Goal: Information Seeking & Learning: Learn about a topic

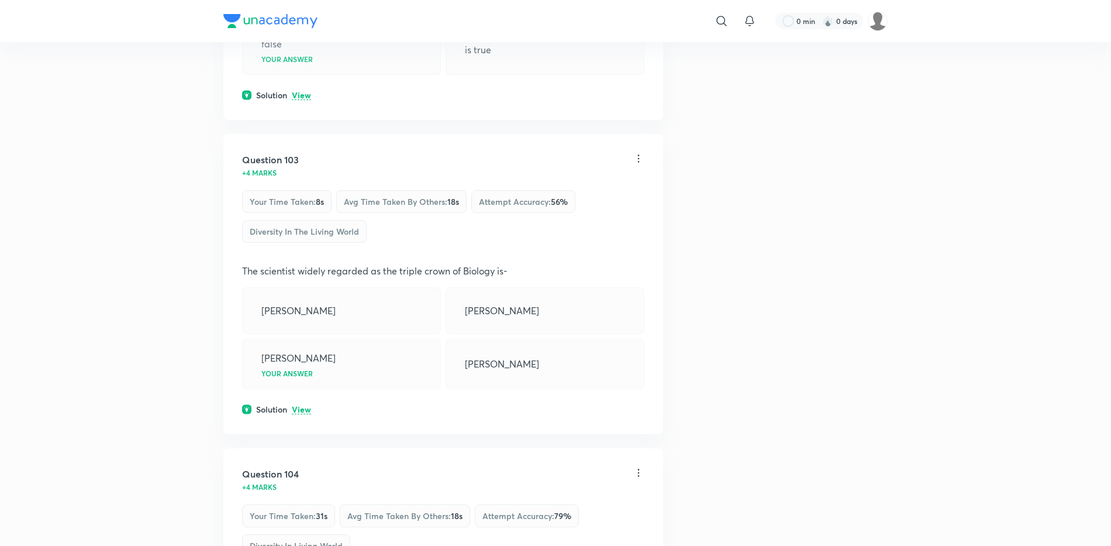
click at [450, 407] on div "Solution View" at bounding box center [443, 409] width 402 height 12
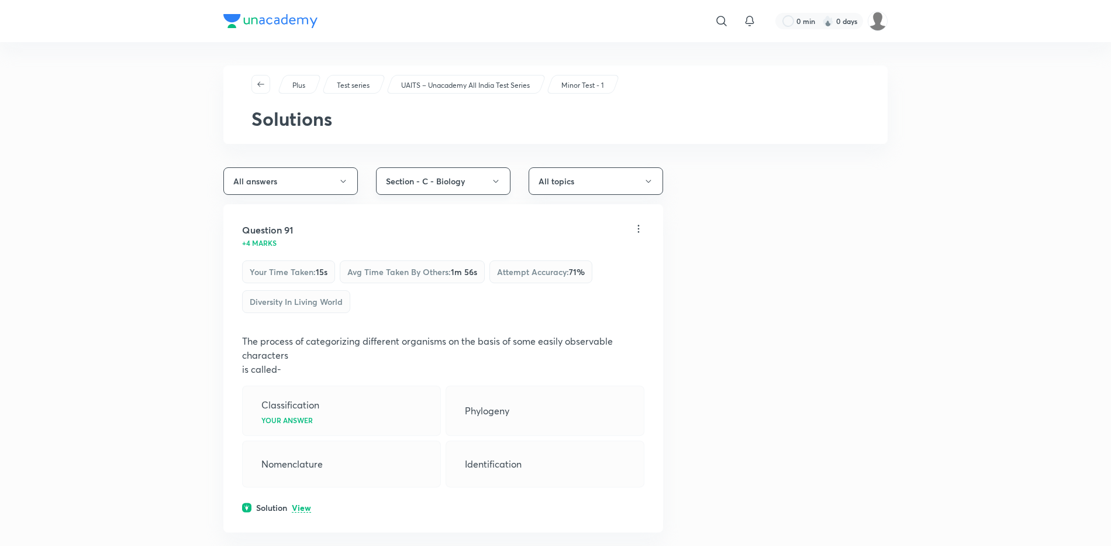
click at [496, 177] on icon "button" at bounding box center [495, 181] width 9 height 9
click at [443, 217] on span "All sections" at bounding box center [440, 217] width 119 height 12
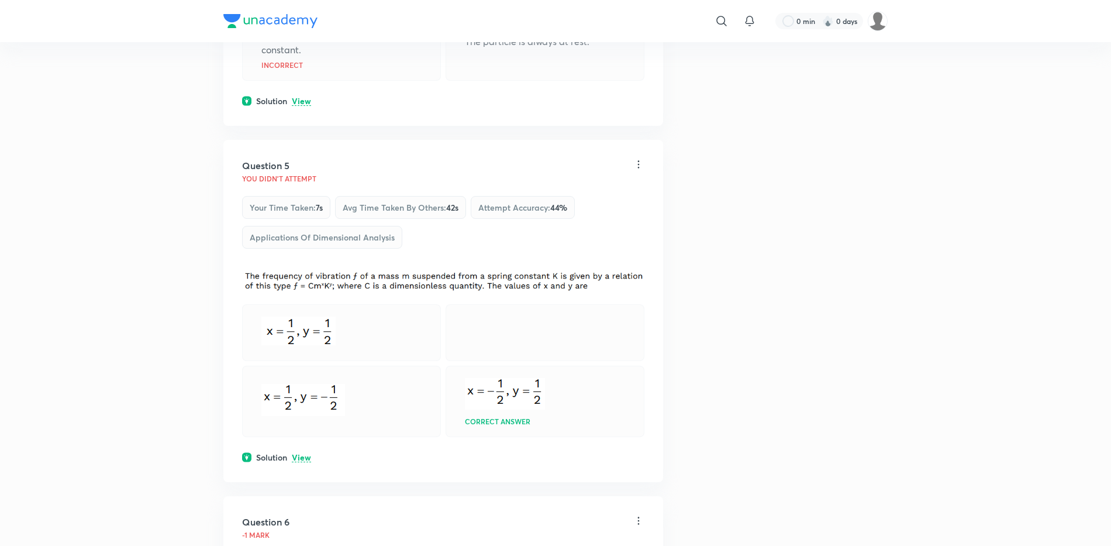
scroll to position [1599, 0]
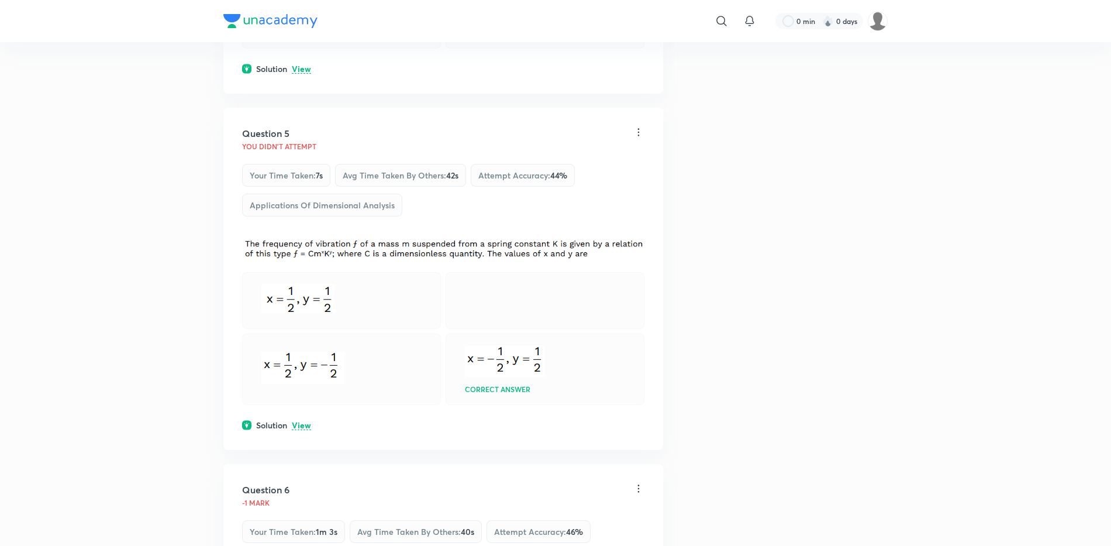
click at [297, 426] on p "View" at bounding box center [301, 425] width 19 height 9
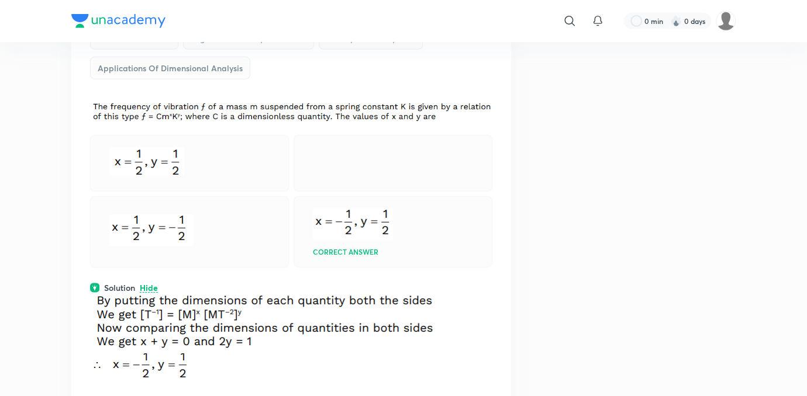
scroll to position [1734, 0]
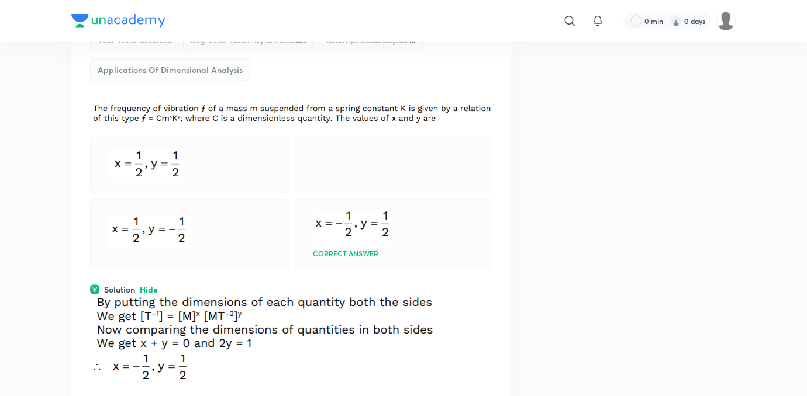
click at [356, 267] on div "Question 5 You didn't Attempt Your time taken : 7s Avg time taken by others : 4…" at bounding box center [291, 196] width 440 height 447
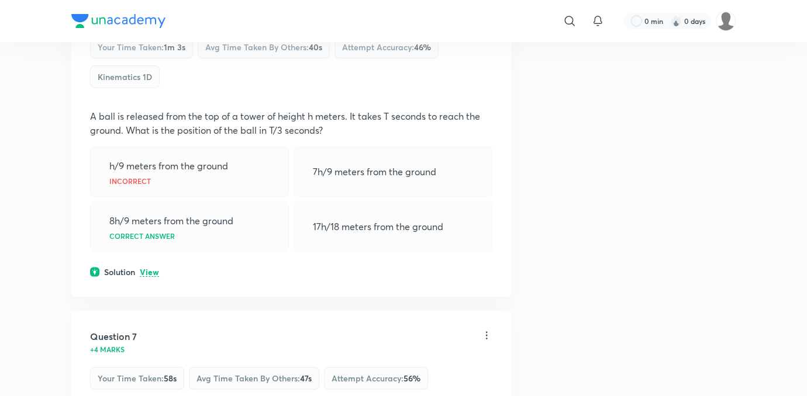
scroll to position [2202, 0]
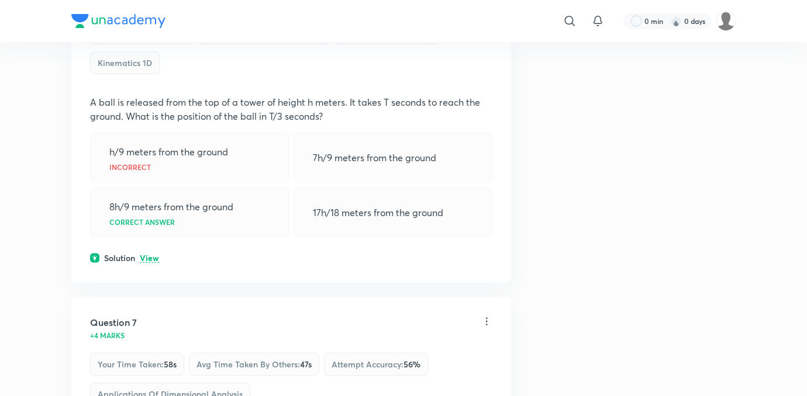
click at [149, 255] on p "View" at bounding box center [149, 258] width 19 height 9
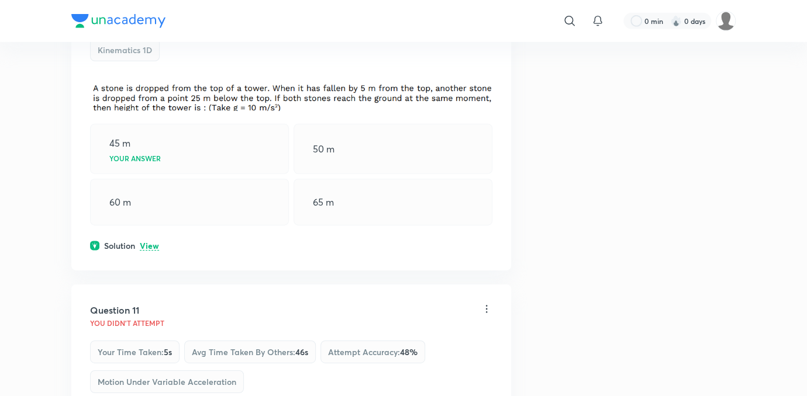
scroll to position [4001, 0]
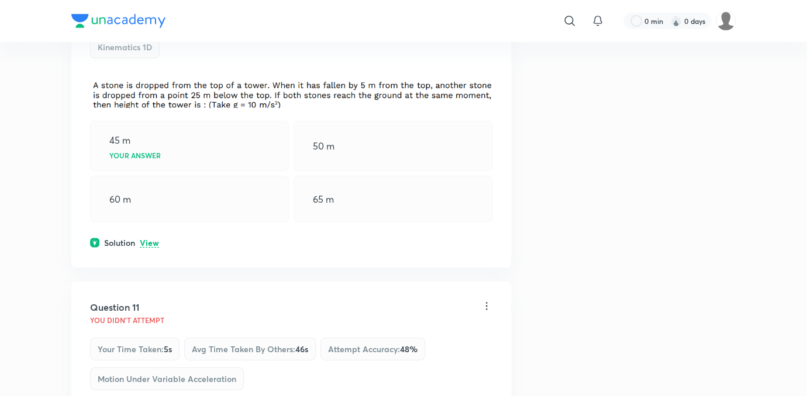
click at [158, 239] on p "View" at bounding box center [149, 243] width 19 height 9
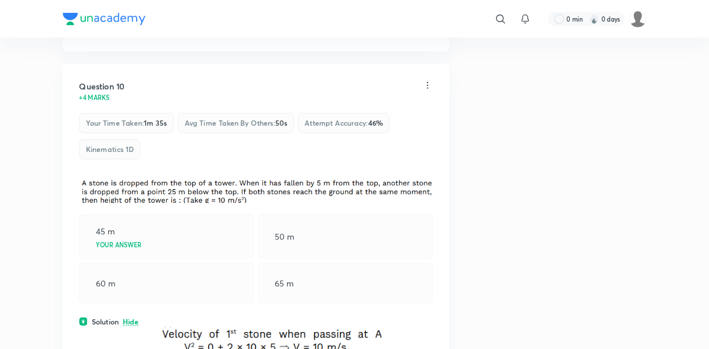
scroll to position [3879, 0]
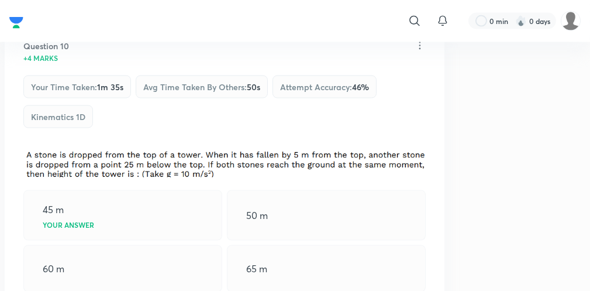
drag, startPoint x: 373, startPoint y: 300, endPoint x: 274, endPoint y: 220, distance: 127.7
click at [274, 220] on div "45 m Your answer 50 m 60 m 65 m" at bounding box center [224, 241] width 402 height 102
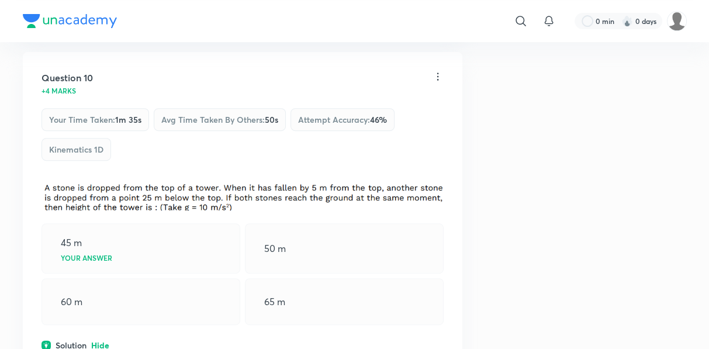
scroll to position [3917, 0]
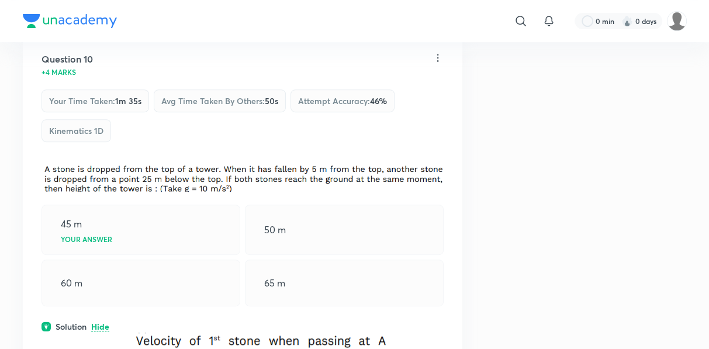
click at [328, 264] on div "65 m" at bounding box center [344, 283] width 199 height 47
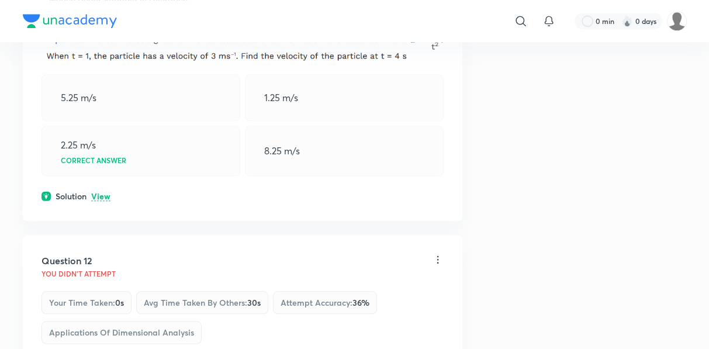
scroll to position [4535, 0]
click at [99, 192] on p "View" at bounding box center [100, 196] width 19 height 9
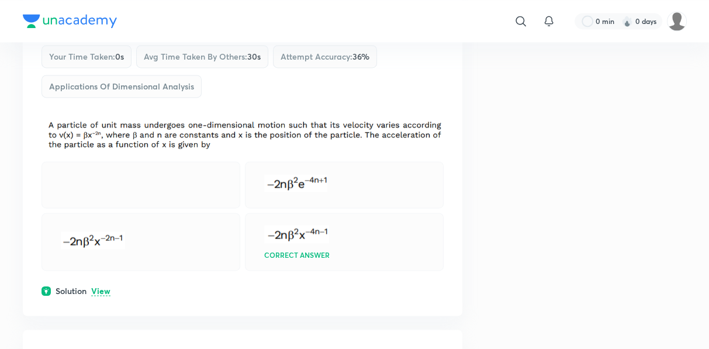
scroll to position [4925, 0]
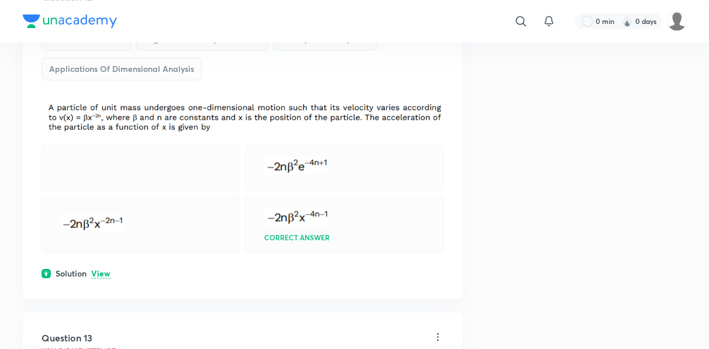
click at [108, 270] on p "View" at bounding box center [100, 274] width 19 height 9
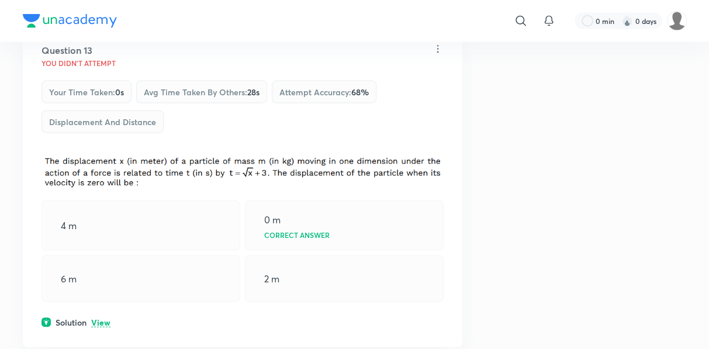
scroll to position [5449, 0]
click at [97, 319] on p "View" at bounding box center [100, 323] width 19 height 9
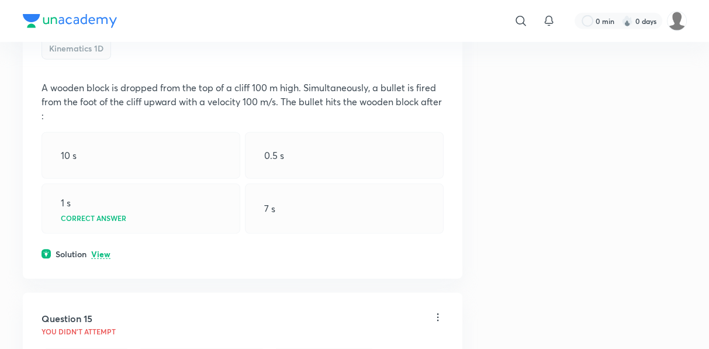
scroll to position [6016, 0]
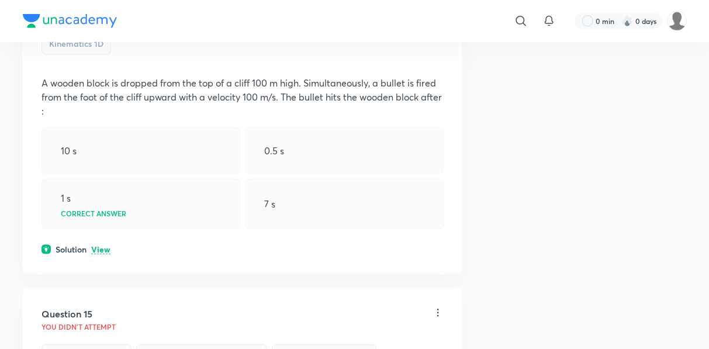
click at [99, 246] on p "View" at bounding box center [100, 250] width 19 height 9
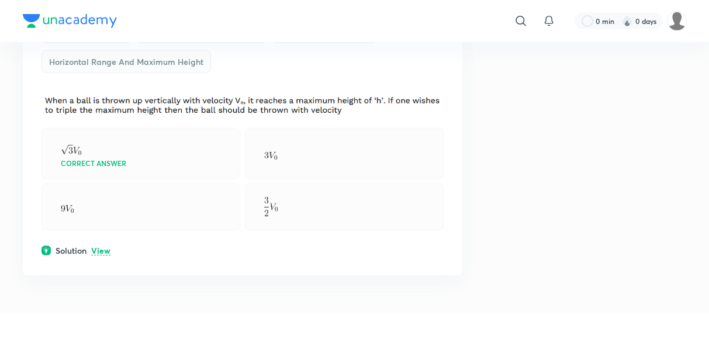
scroll to position [6393, 0]
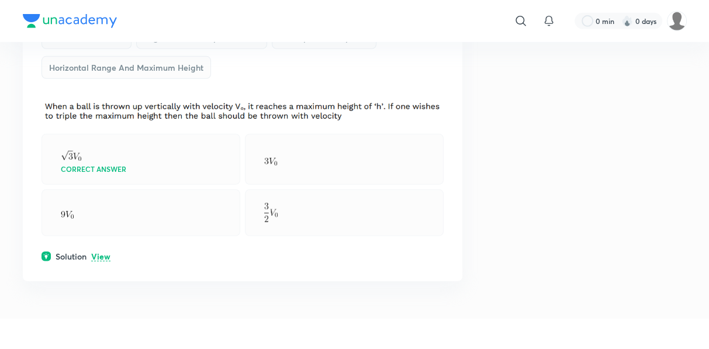
click at [98, 253] on p "View" at bounding box center [100, 257] width 19 height 9
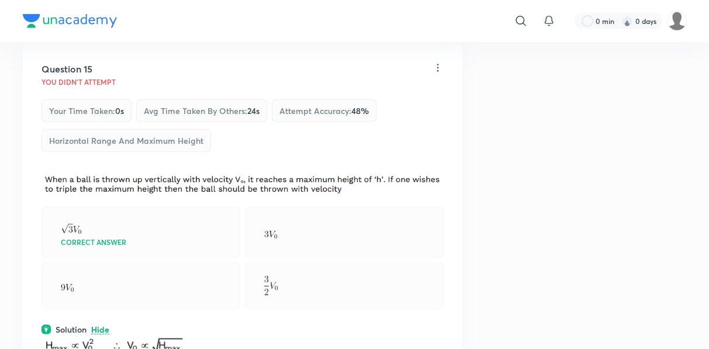
scroll to position [6322, 0]
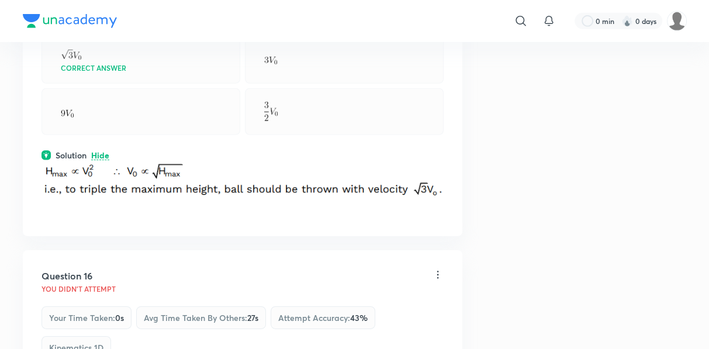
click at [106, 68] on div "Correct answer" at bounding box center [243, 84] width 402 height 102
click at [106, 88] on div at bounding box center [141, 111] width 199 height 47
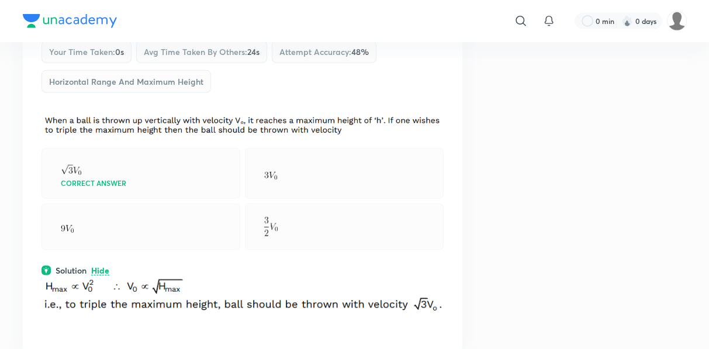
scroll to position [6361, 0]
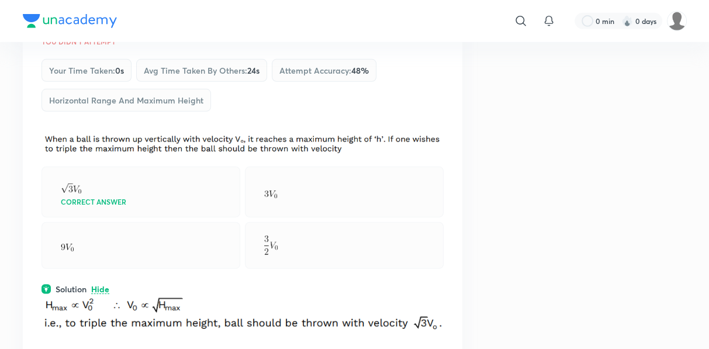
click at [145, 102] on div "Question 15 You didn't Attempt Your time taken : 0s Avg time taken by others : …" at bounding box center [243, 186] width 440 height 367
click at [105, 59] on div "Your time taken : 0s" at bounding box center [87, 70] width 90 height 23
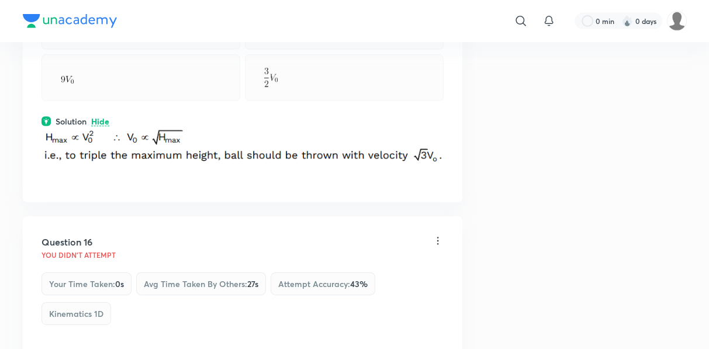
scroll to position [6541, 0]
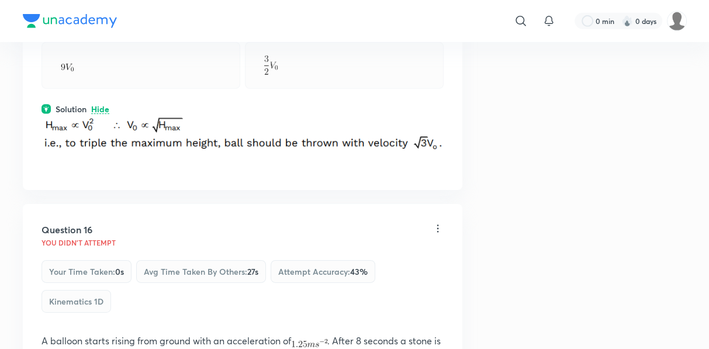
click at [105, 58] on div at bounding box center [141, 65] width 199 height 47
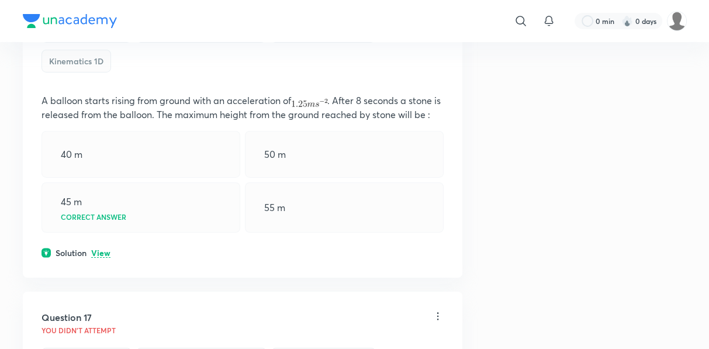
scroll to position [6781, 0]
click at [101, 250] on p "View" at bounding box center [100, 254] width 19 height 9
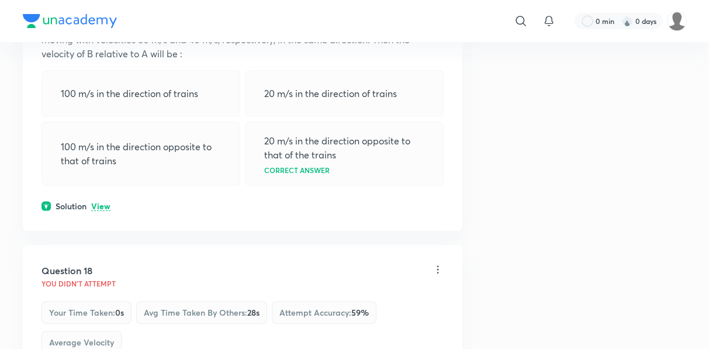
click at [128, 82] on div "100 m/s in the direction of trains" at bounding box center [141, 93] width 199 height 47
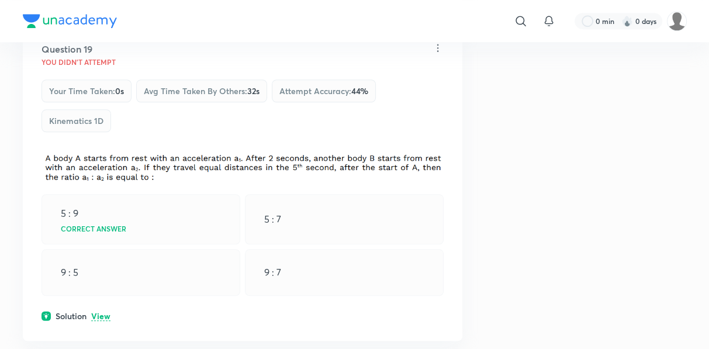
scroll to position [7858, 0]
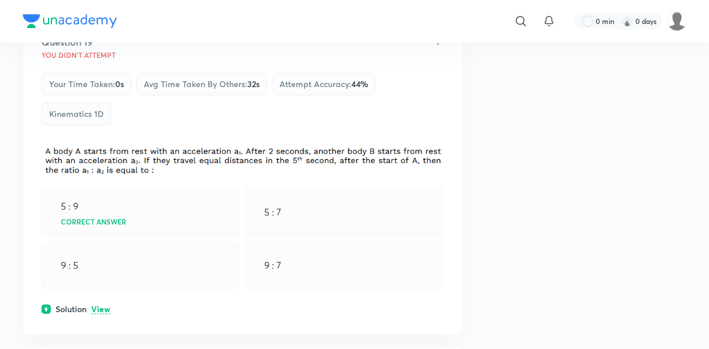
click at [101, 305] on p "View" at bounding box center [100, 309] width 19 height 9
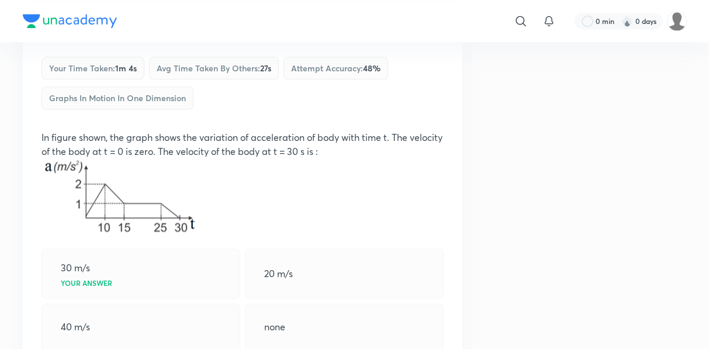
scroll to position [8364, 0]
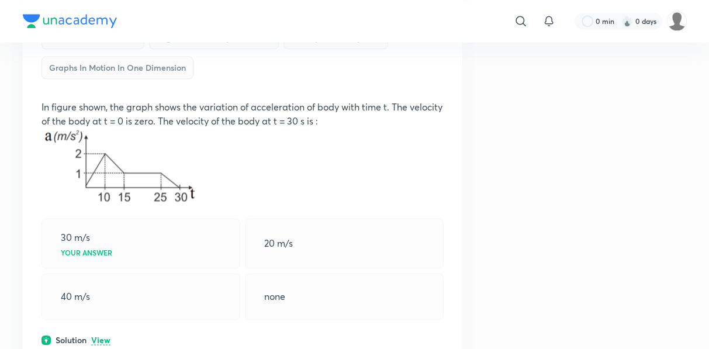
click at [96, 336] on p "View" at bounding box center [100, 340] width 19 height 9
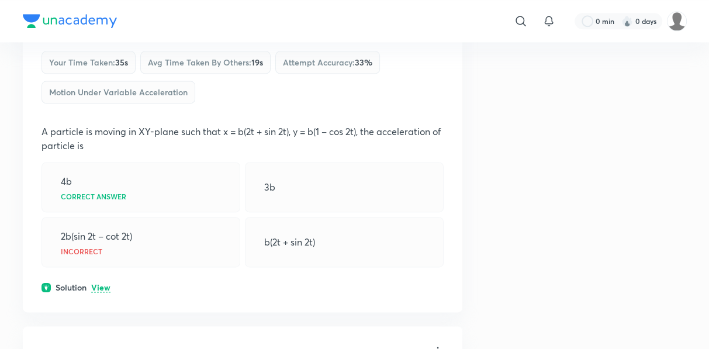
scroll to position [11882, 0]
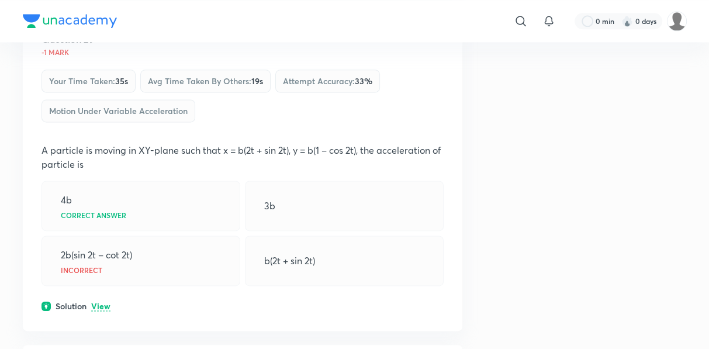
click at [109, 302] on p "View" at bounding box center [100, 306] width 19 height 9
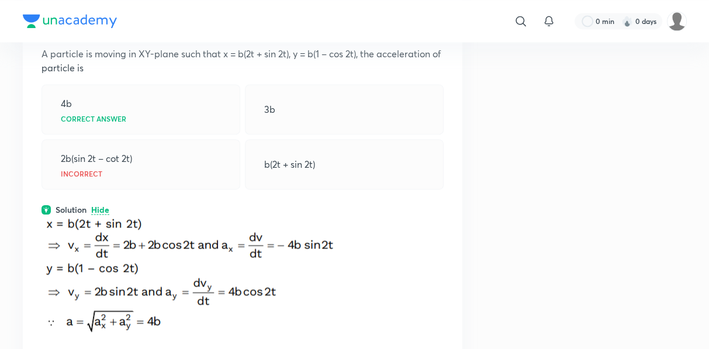
scroll to position [11994, 0]
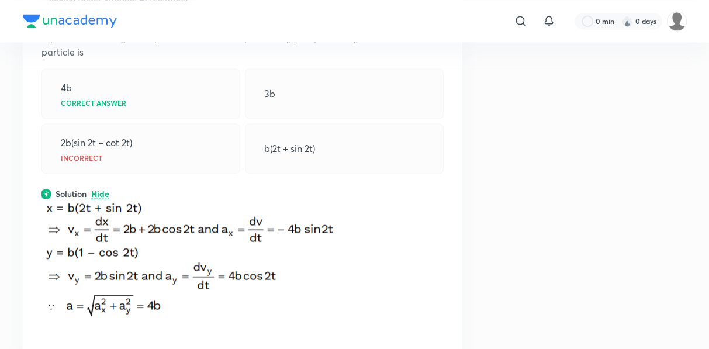
click at [154, 123] on div "2b(sin 2t – cot 2t) Incorrect" at bounding box center [141, 148] width 199 height 50
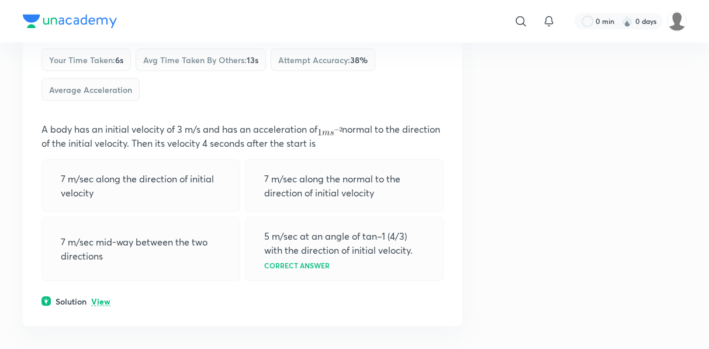
scroll to position [12374, 0]
click at [97, 296] on p "View" at bounding box center [100, 300] width 19 height 9
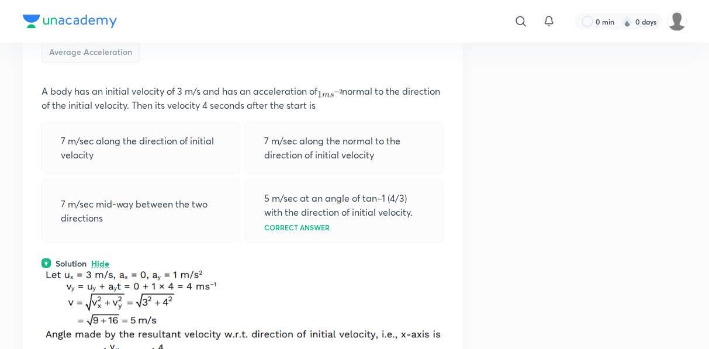
scroll to position [12411, 0]
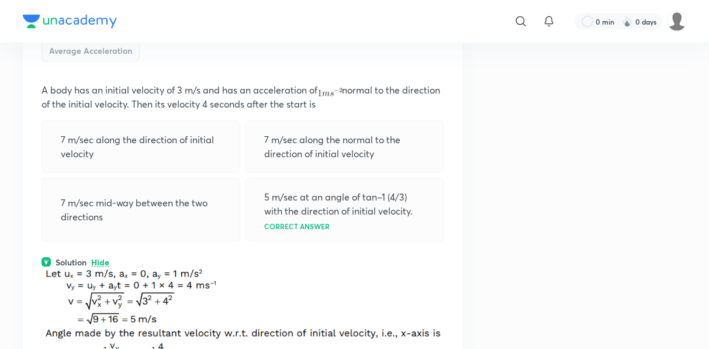
click at [201, 133] on p "7 m/sec along the direction of initial velocity" at bounding box center [141, 147] width 160 height 28
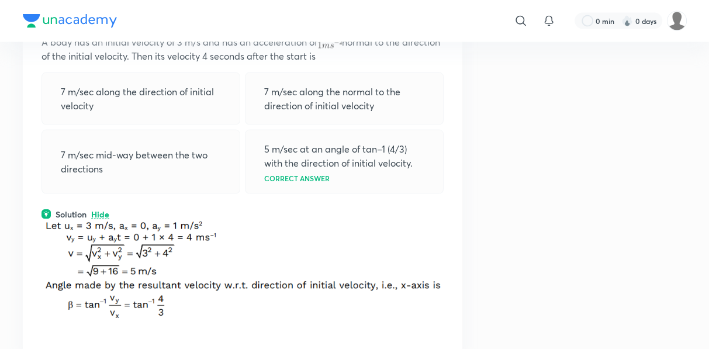
scroll to position [12442, 0]
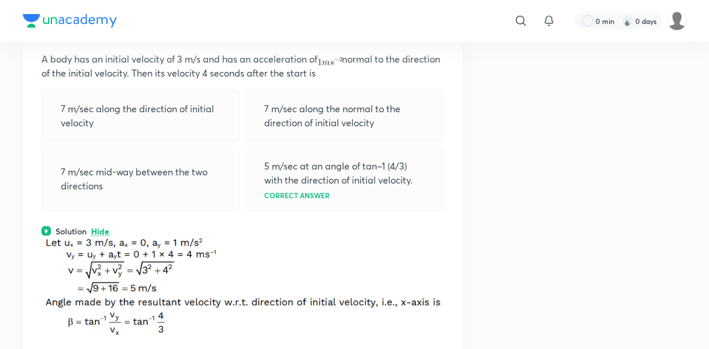
click at [102, 227] on p "Hide" at bounding box center [100, 231] width 18 height 9
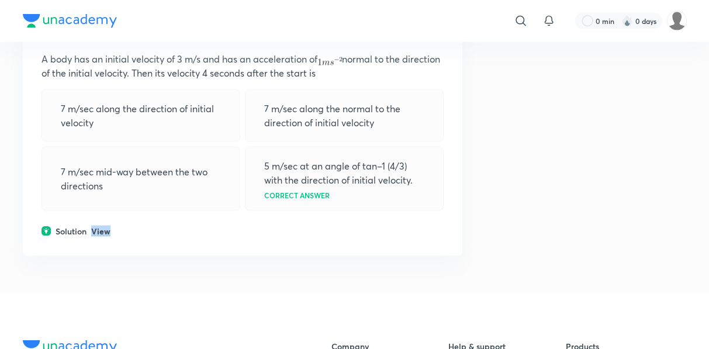
click at [102, 227] on p "View" at bounding box center [100, 231] width 19 height 9
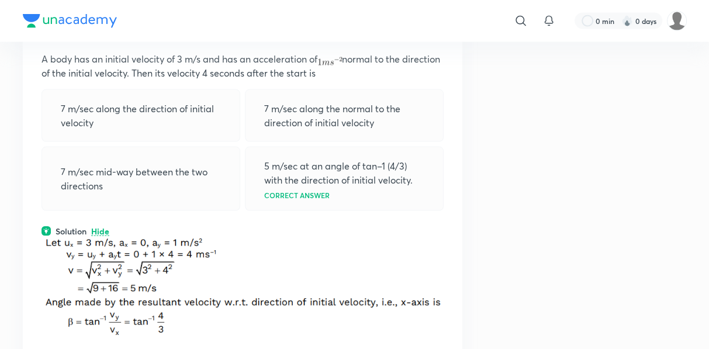
click at [102, 227] on p "Hide" at bounding box center [100, 231] width 18 height 9
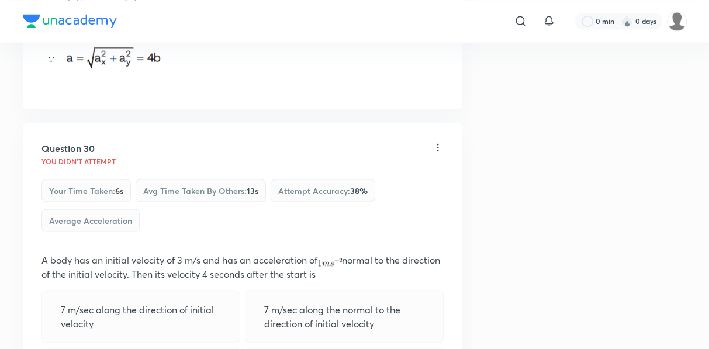
scroll to position [12241, 0]
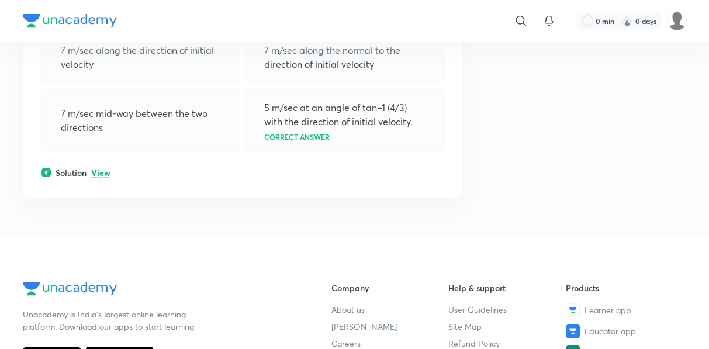
click at [193, 106] on p "7 m/sec mid-way between the two directions" at bounding box center [141, 120] width 160 height 28
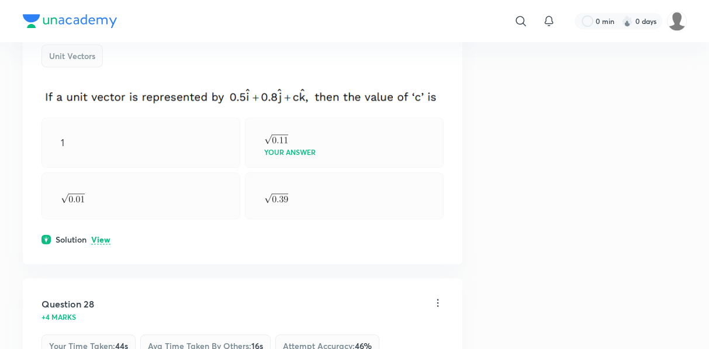
click at [193, 77] on div "Question 27 +4 marks Your time taken : 20s Avg time taken by others : 17s Attem…" at bounding box center [243, 111] width 440 height 306
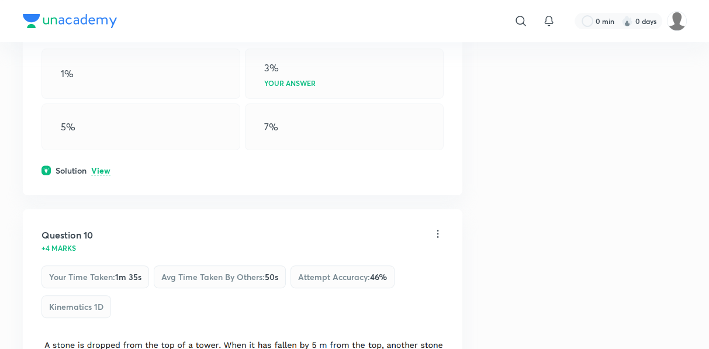
click at [196, 91] on div "1% 3% Your answer 5% 7%" at bounding box center [243, 100] width 402 height 102
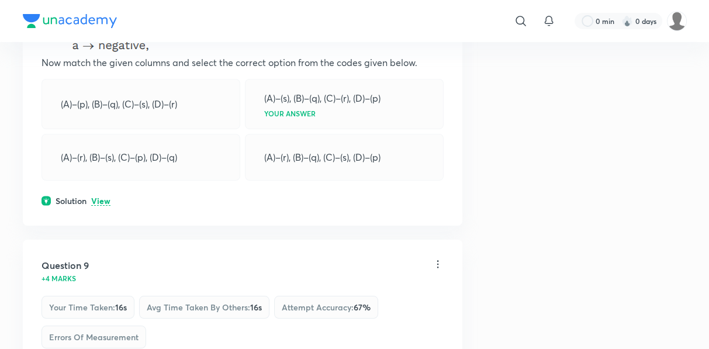
click at [196, 91] on div "(A)–(p), (B)–(q), (C)–(s), (D)–(r)" at bounding box center [141, 104] width 199 height 50
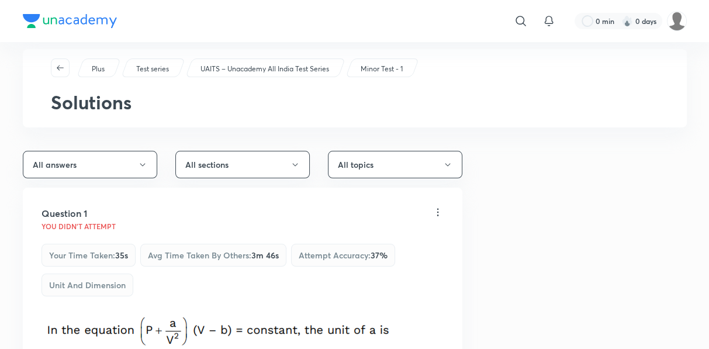
scroll to position [18, 0]
click at [123, 154] on button "All answers" at bounding box center [90, 163] width 134 height 27
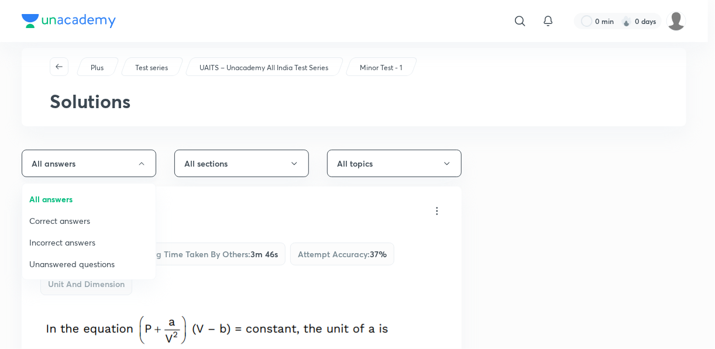
click at [123, 154] on div at bounding box center [357, 174] width 715 height 349
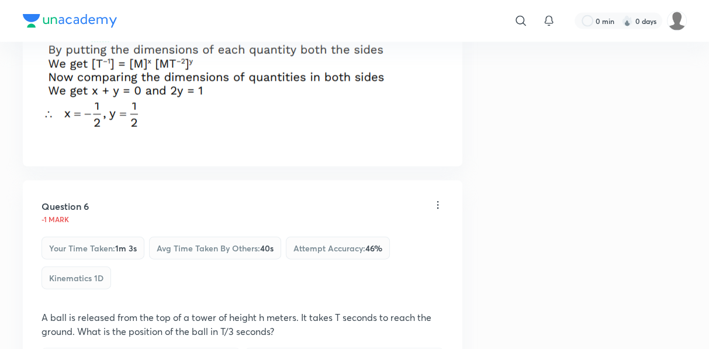
scroll to position [2158, 0]
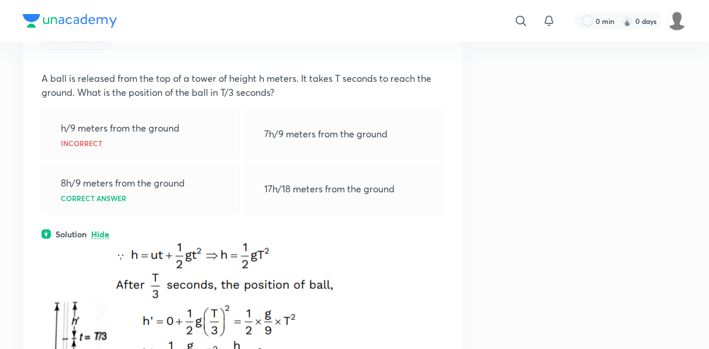
click at [127, 178] on div "8h/9 meters from the ground Correct answer" at bounding box center [141, 189] width 199 height 50
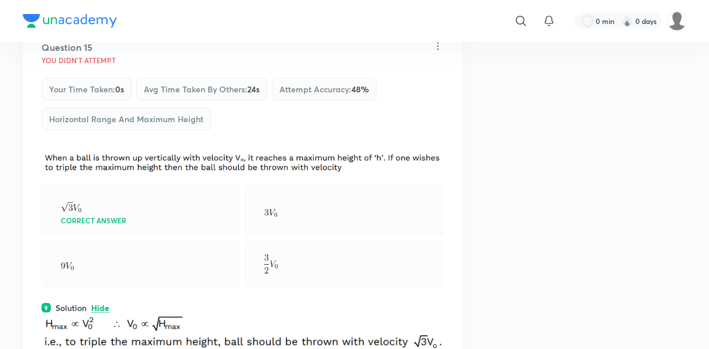
scroll to position [6348, 0]
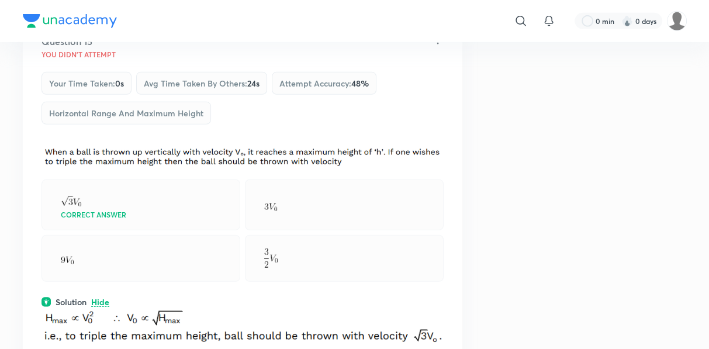
click at [149, 118] on div "Question 15 You didn't Attempt Your time taken : 0s Avg time taken by others : …" at bounding box center [243, 199] width 440 height 367
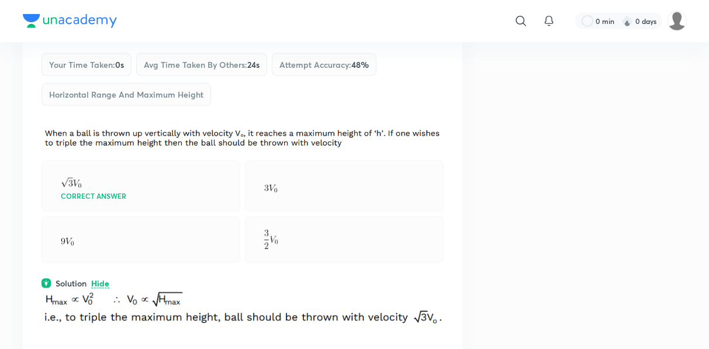
click at [224, 191] on div "Correct answer" at bounding box center [141, 186] width 199 height 51
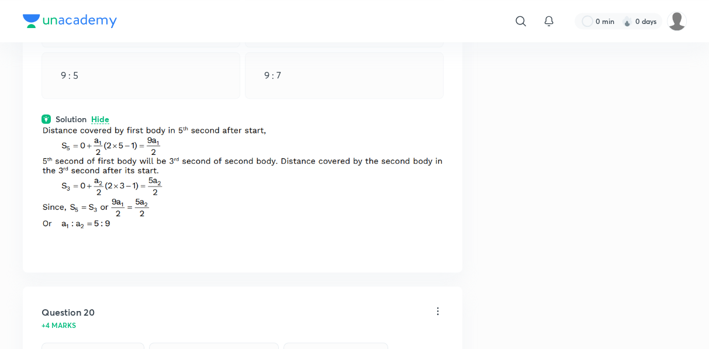
scroll to position [8051, 0]
